Goal: Download file/media

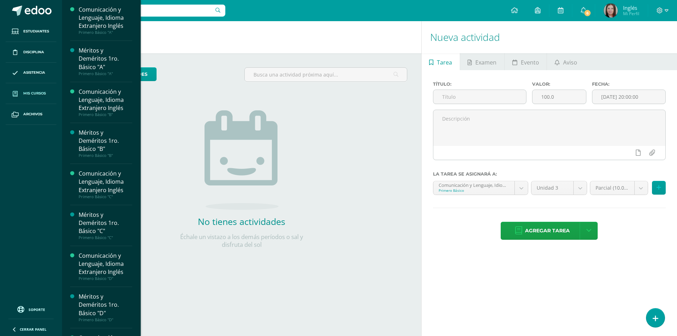
click at [20, 89] on span at bounding box center [15, 93] width 13 height 13
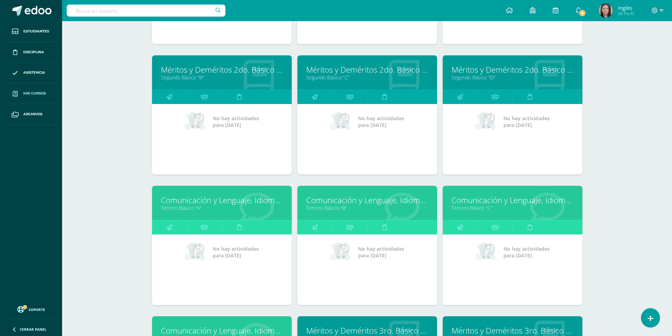
scroll to position [799, 0]
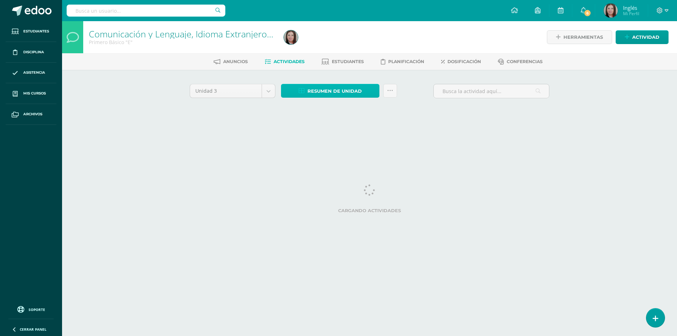
click at [328, 95] on span "Resumen de unidad" at bounding box center [335, 91] width 54 height 13
click at [336, 39] on div at bounding box center [380, 37] width 198 height 32
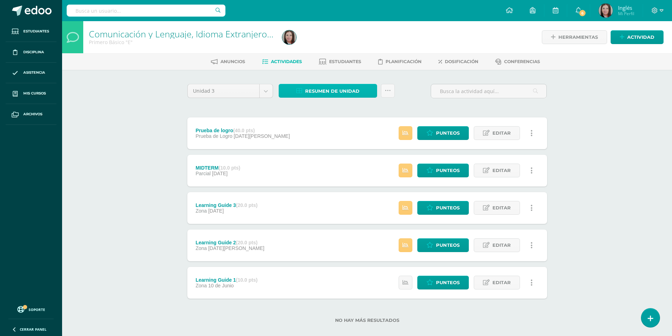
click at [316, 90] on span "Resumen de unidad" at bounding box center [332, 91] width 54 height 13
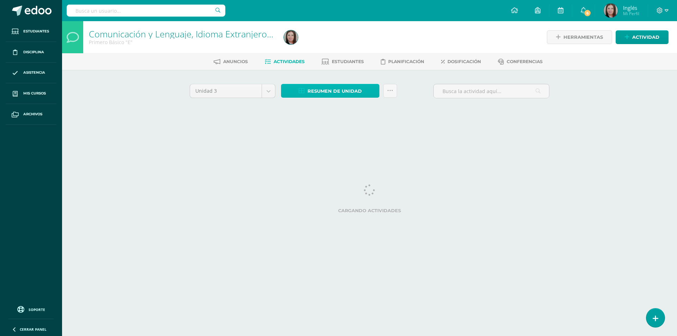
click at [344, 90] on span "Resumen de unidad" at bounding box center [335, 91] width 54 height 13
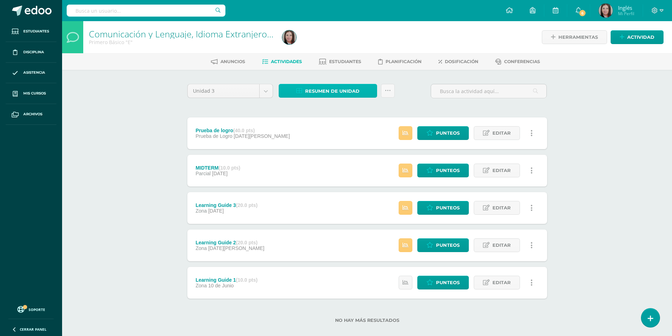
click at [361, 95] on link "Resumen de unidad" at bounding box center [328, 91] width 98 height 14
click at [355, 44] on link "Descargar como HTML" at bounding box center [327, 45] width 75 height 11
click at [328, 89] on span "Resumen de unidad" at bounding box center [332, 91] width 54 height 13
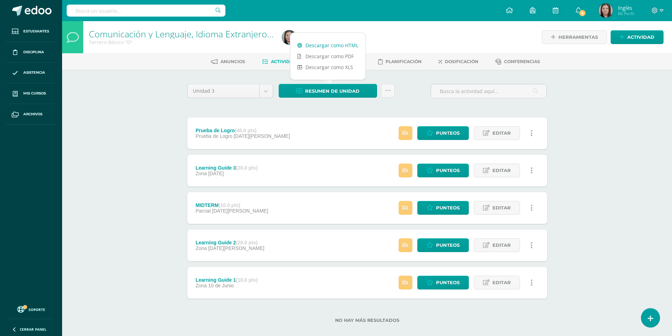
click at [348, 46] on link "Descargar como HTML" at bounding box center [327, 45] width 75 height 11
